Goal: Task Accomplishment & Management: Understand process/instructions

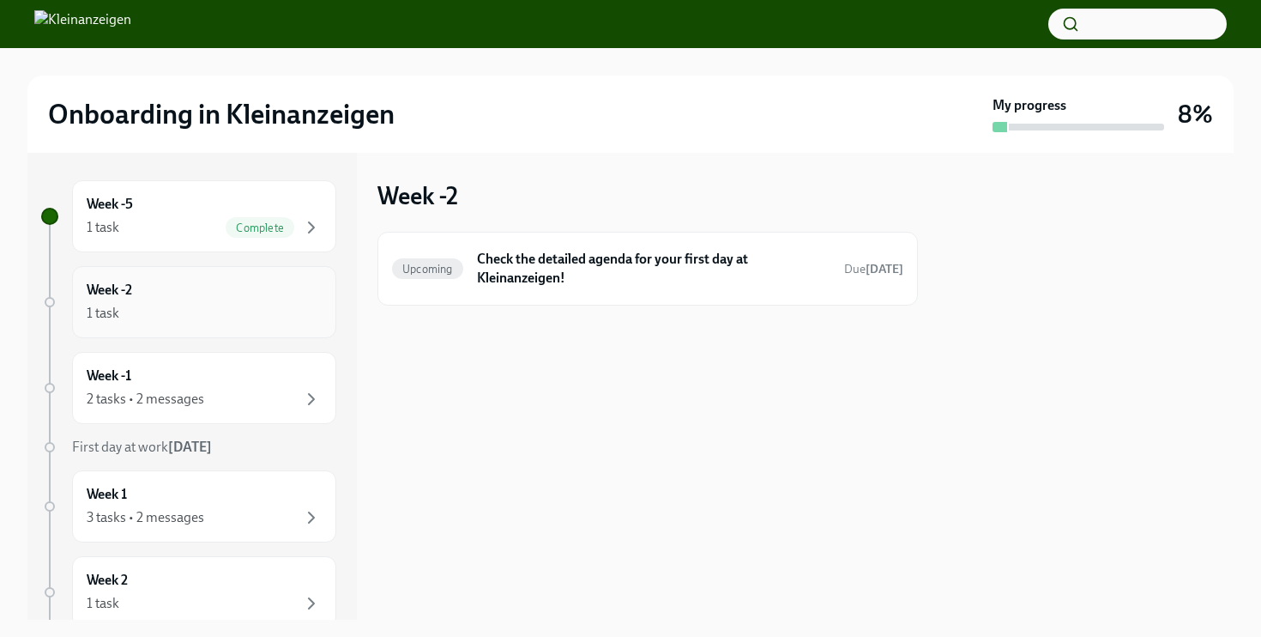
click at [219, 312] on div "1 task" at bounding box center [204, 313] width 235 height 21
click at [430, 267] on span "Upcoming" at bounding box center [427, 268] width 71 height 13
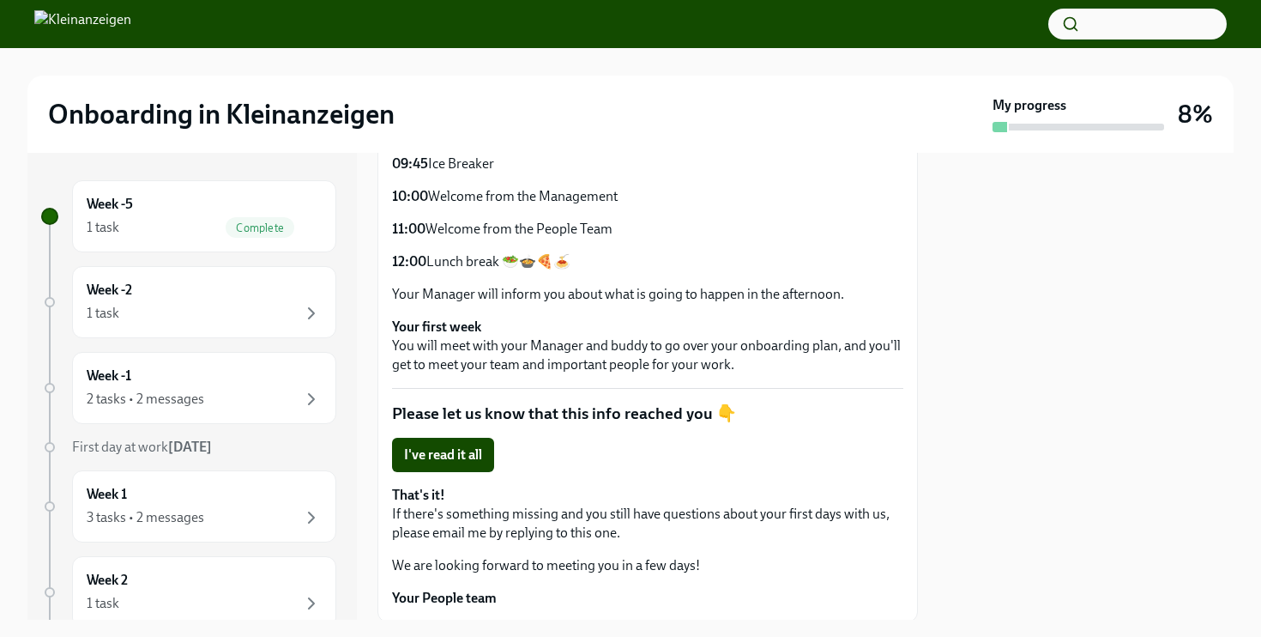
scroll to position [717, 0]
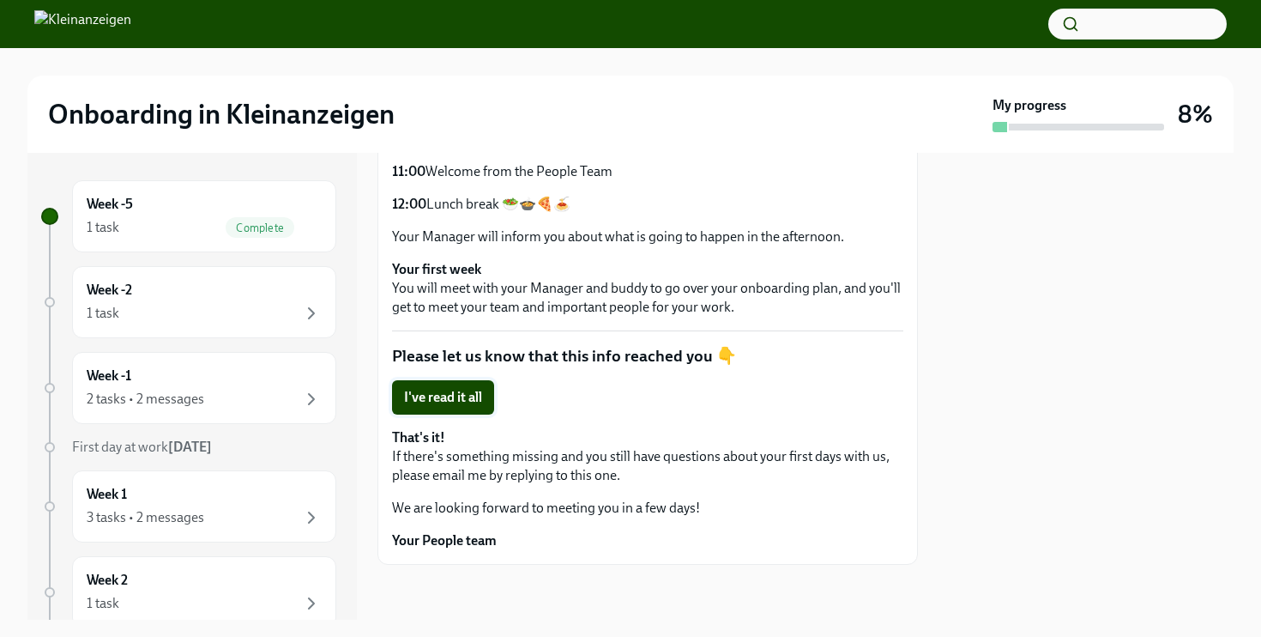
click at [460, 397] on span "I've read it all" at bounding box center [443, 397] width 78 height 17
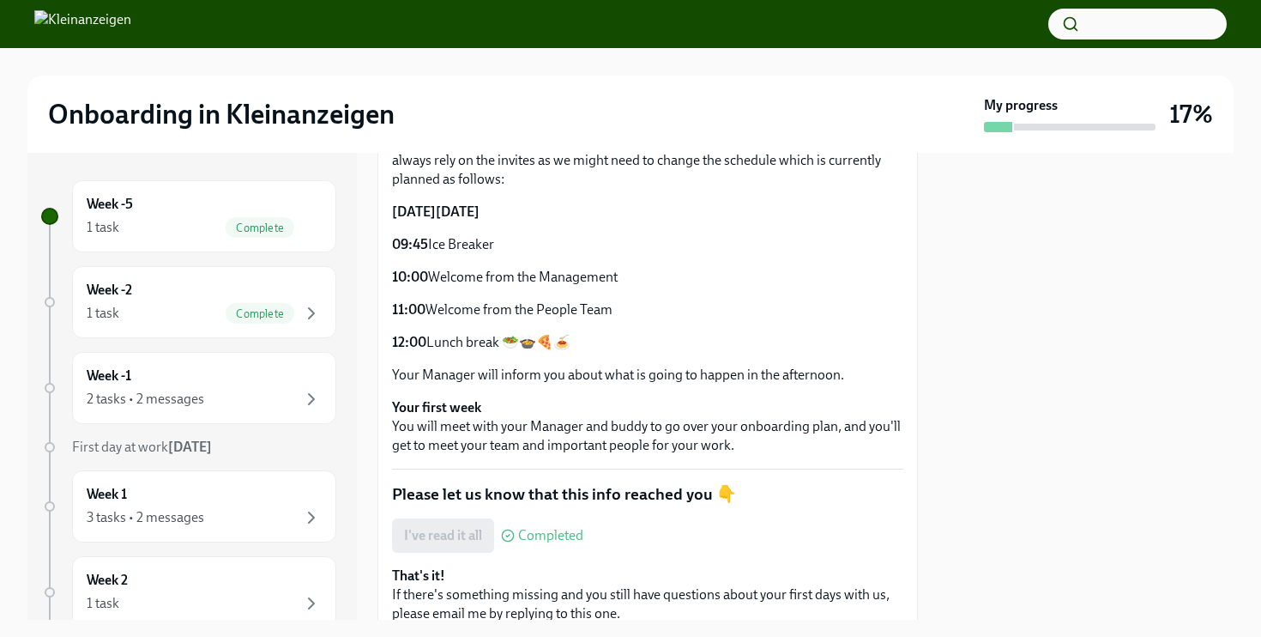
scroll to position [542, 0]
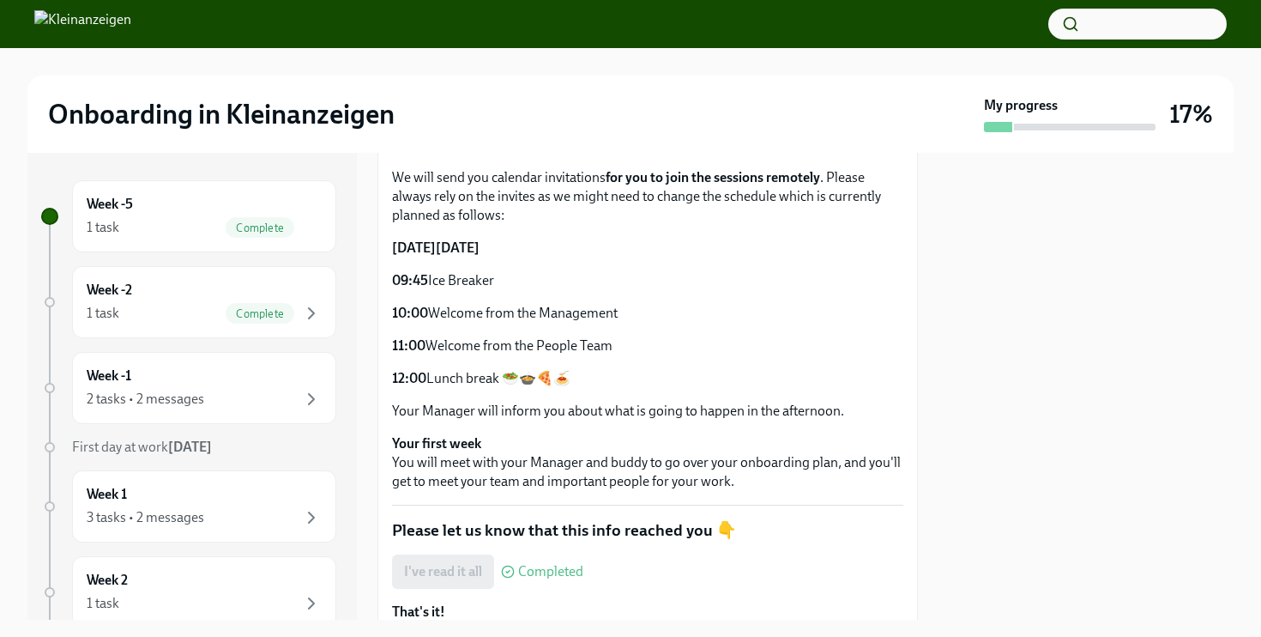
drag, startPoint x: 394, startPoint y: 278, endPoint x: 568, endPoint y: 381, distance: 202.3
click at [568, 381] on div "On Monday November 3rd, 2025 We will send you calendar invitations for you to j…" at bounding box center [647, 278] width 511 height 285
copy div "09:45 Ice Breaker 10:00 Welcome from the Management 11:00 Welcome from the Peop…"
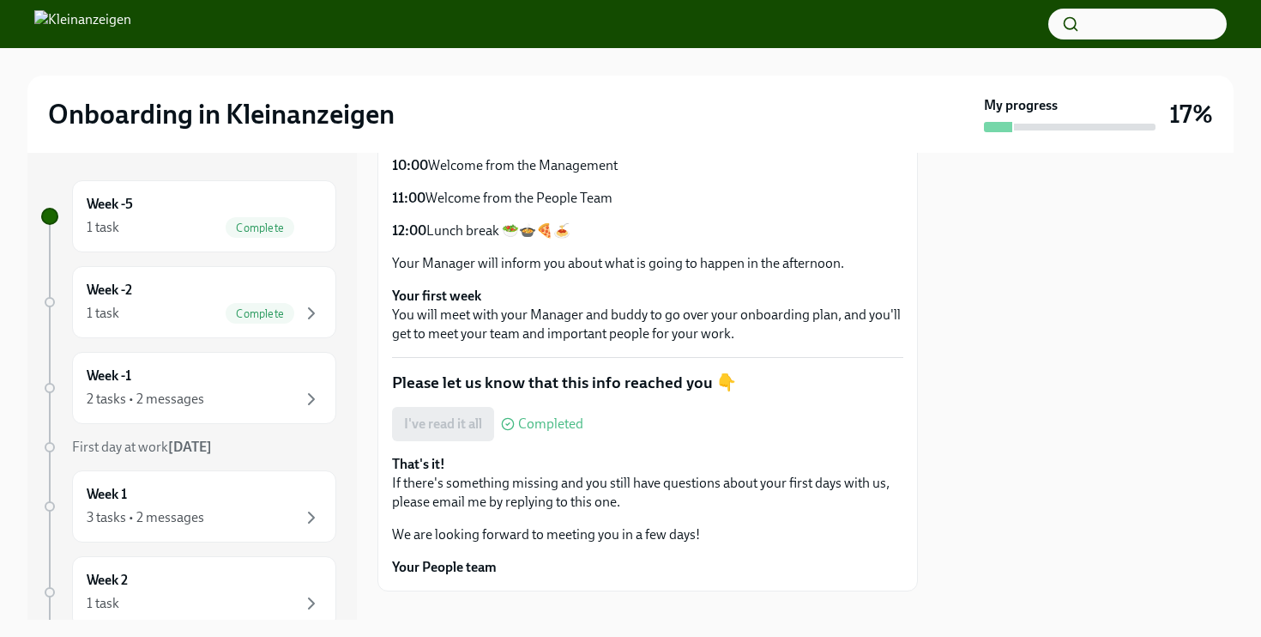
scroll to position [717, 0]
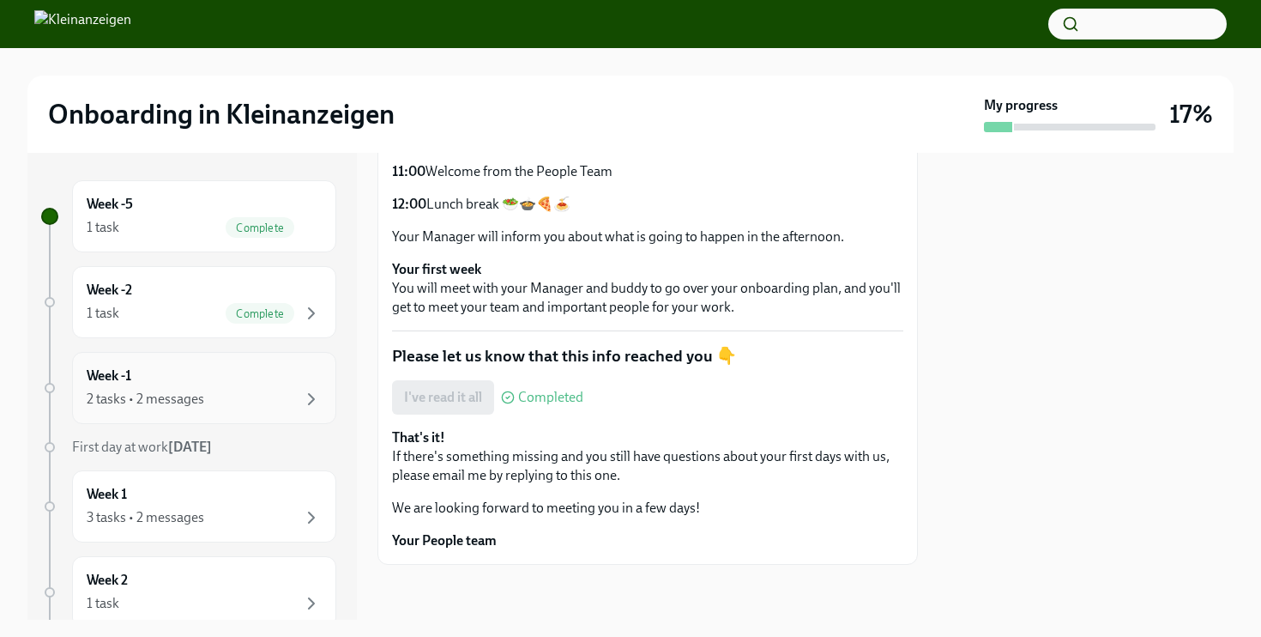
click at [197, 389] on div "2 tasks • 2 messages" at bounding box center [146, 398] width 118 height 19
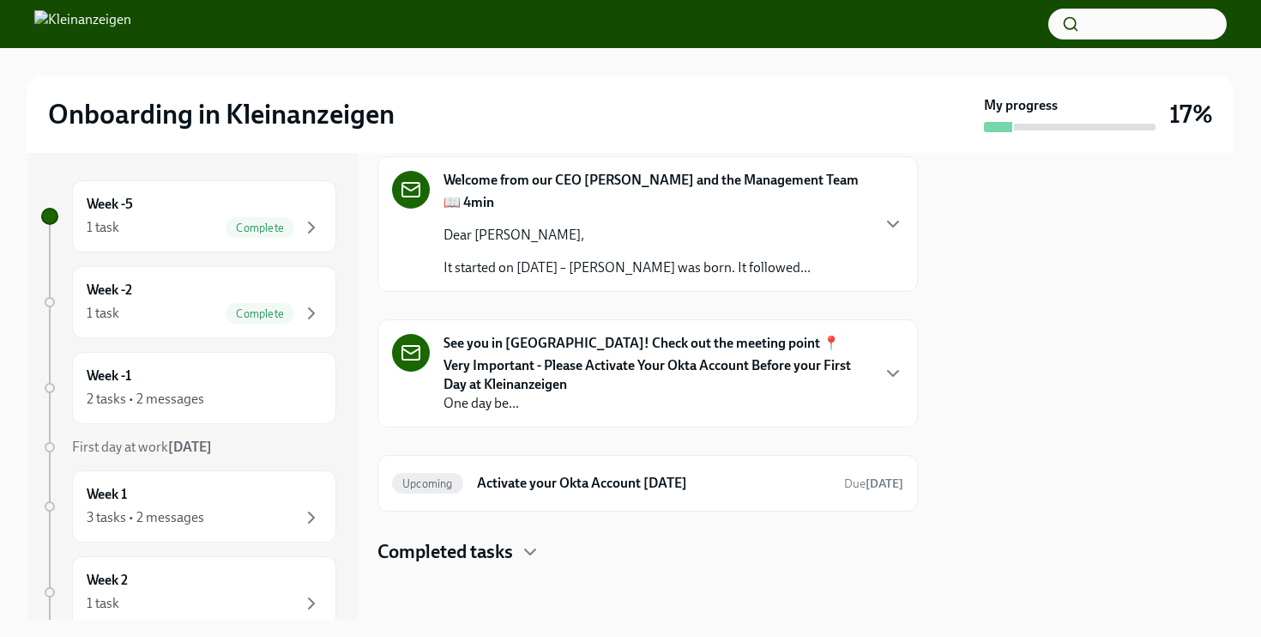
scroll to position [58, 0]
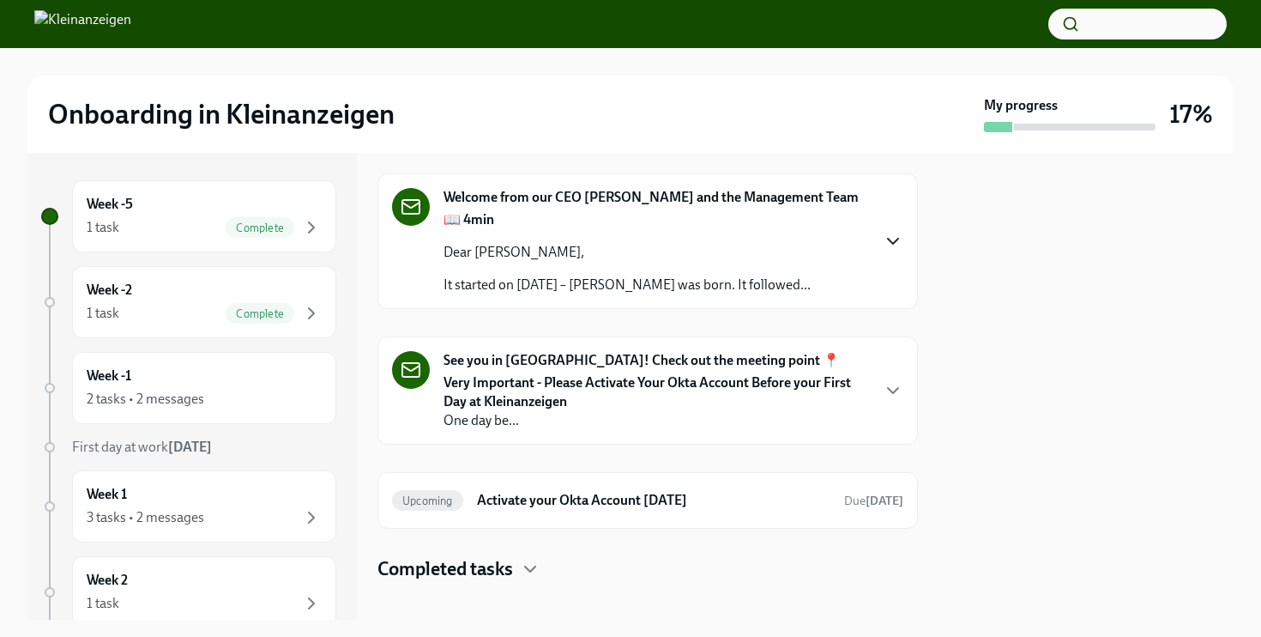
click at [889, 244] on icon "button" at bounding box center [893, 240] width 10 height 5
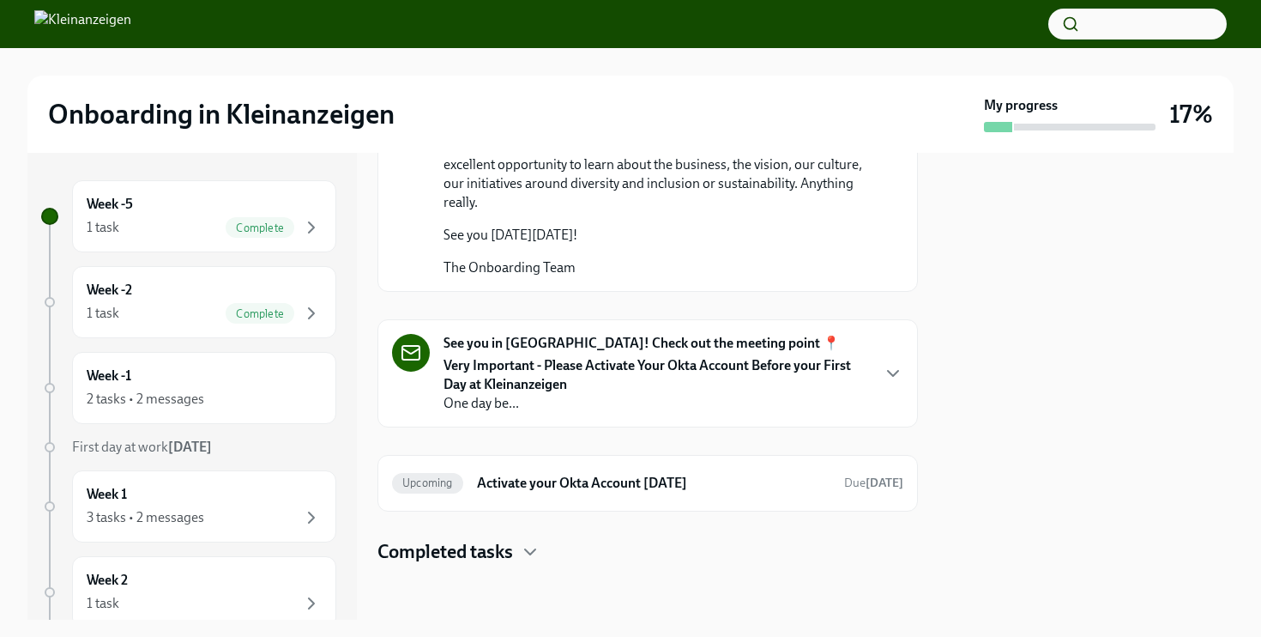
scroll to position [1242, 0]
click at [531, 550] on icon "button" at bounding box center [530, 551] width 21 height 21
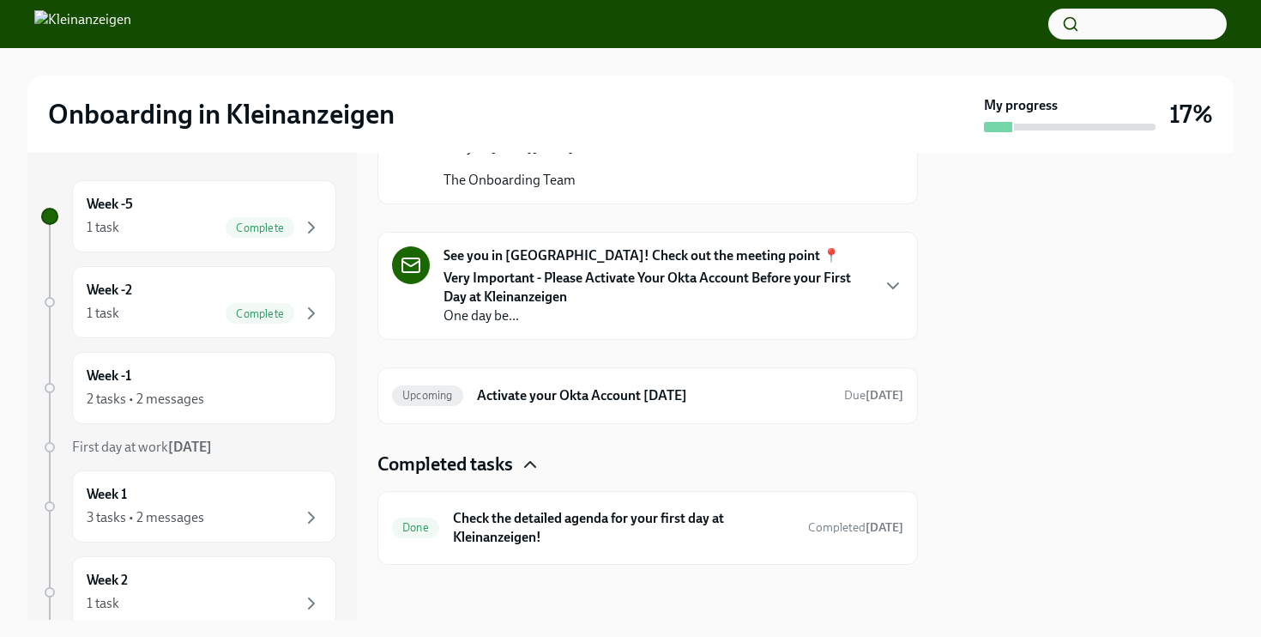
scroll to position [1330, 0]
click at [552, 394] on h6 "Activate your Okta Account Today" at bounding box center [653, 395] width 353 height 19
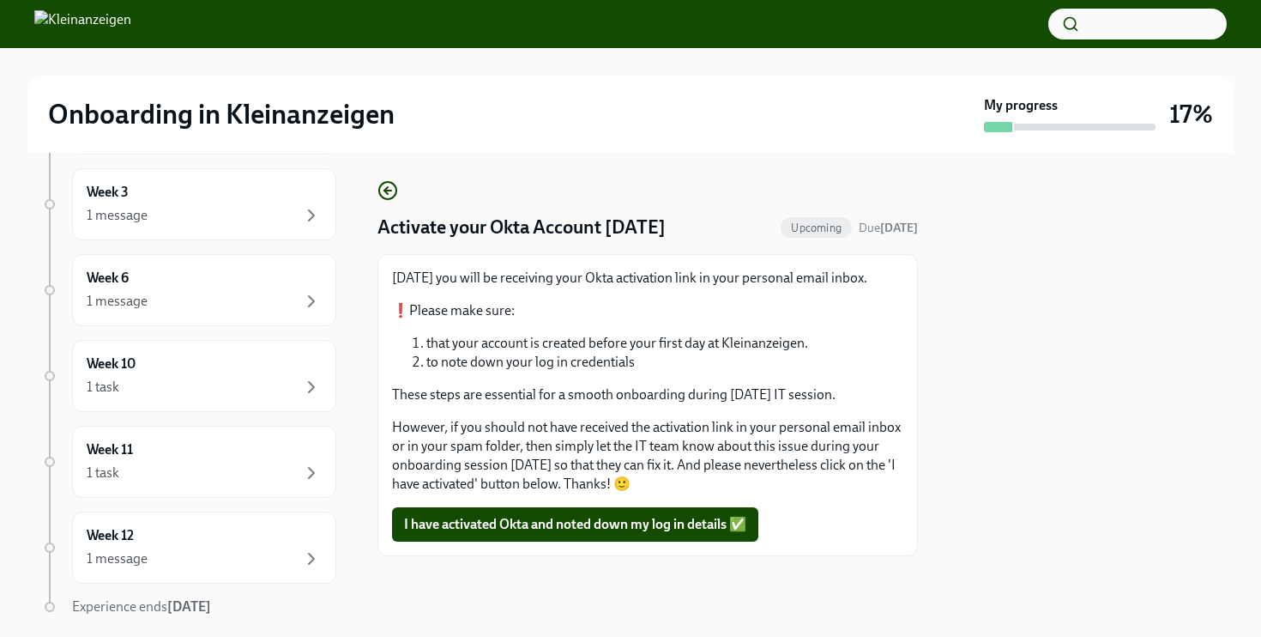
scroll to position [539, 0]
